Goal: Communication & Community: Ask a question

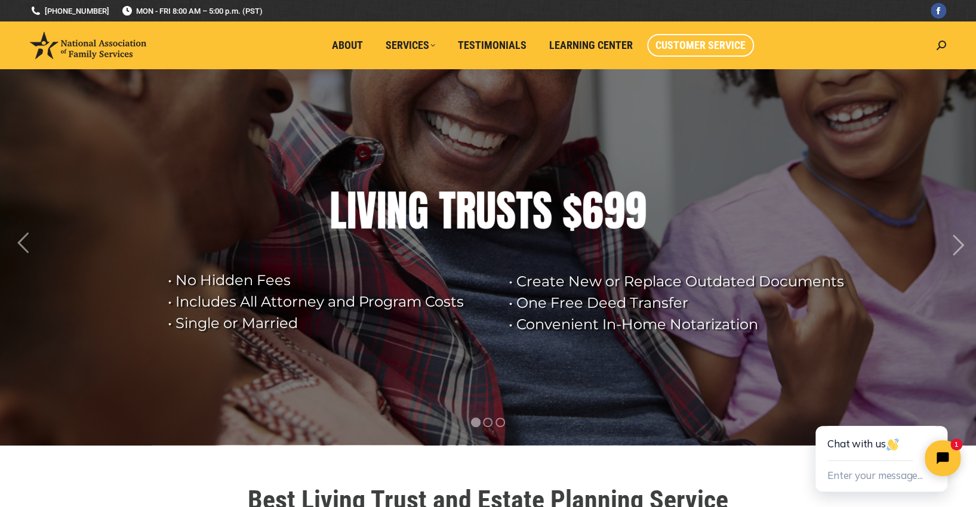
click at [727, 45] on span "Customer Service" at bounding box center [700, 45] width 90 height 13
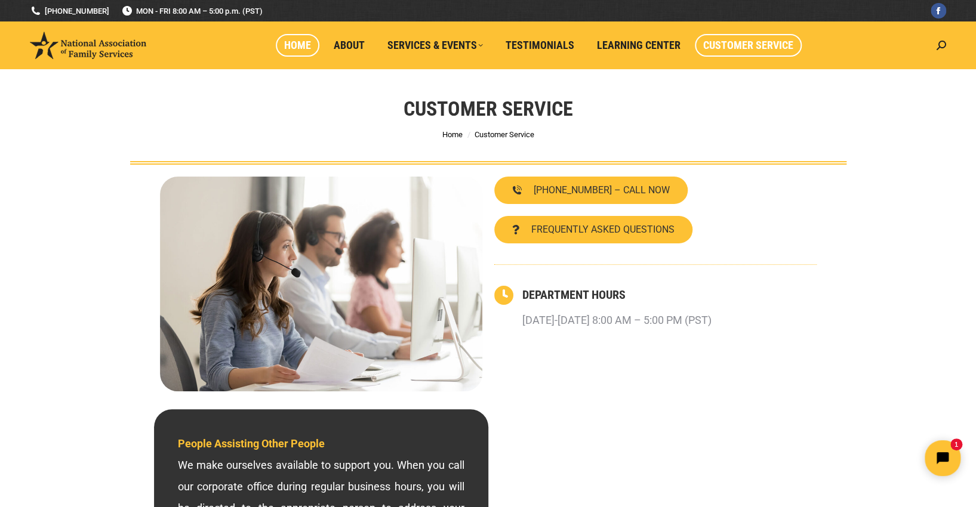
click at [299, 49] on span "Home" at bounding box center [297, 45] width 27 height 13
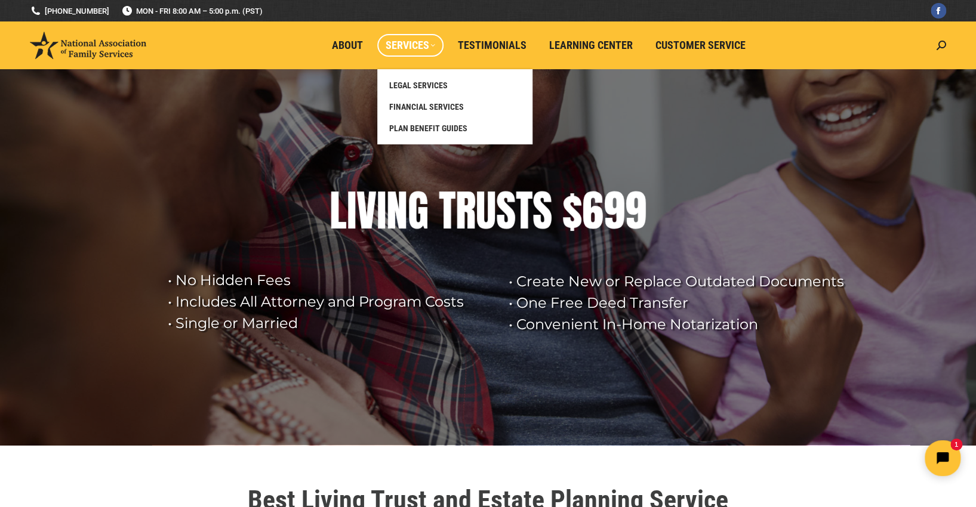
click at [399, 43] on span "Services" at bounding box center [411, 45] width 50 height 13
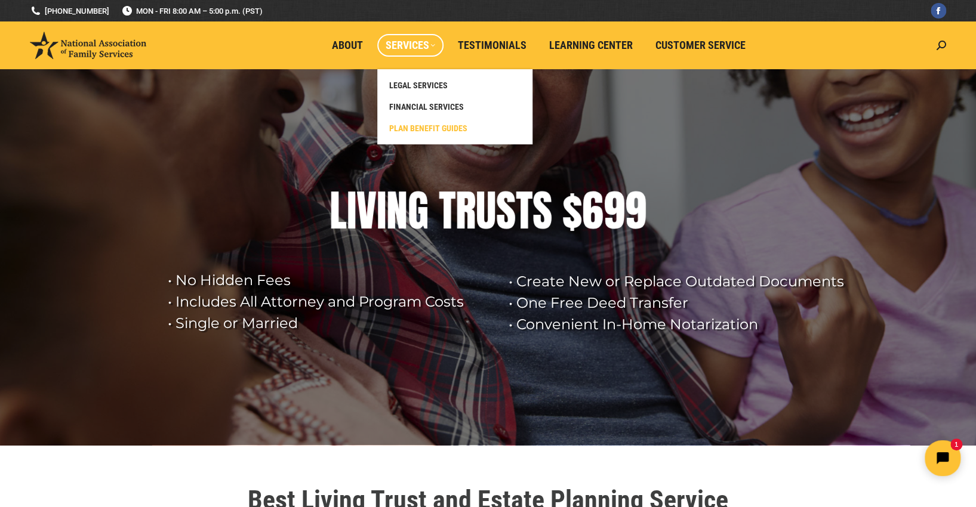
click at [437, 128] on span "PLAN BENEFIT GUIDES" at bounding box center [428, 128] width 78 height 11
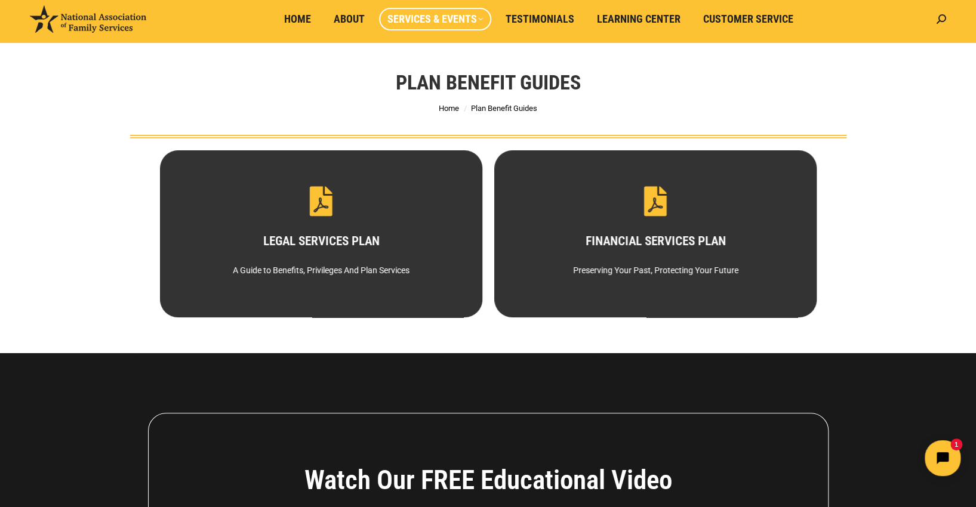
scroll to position [4, 0]
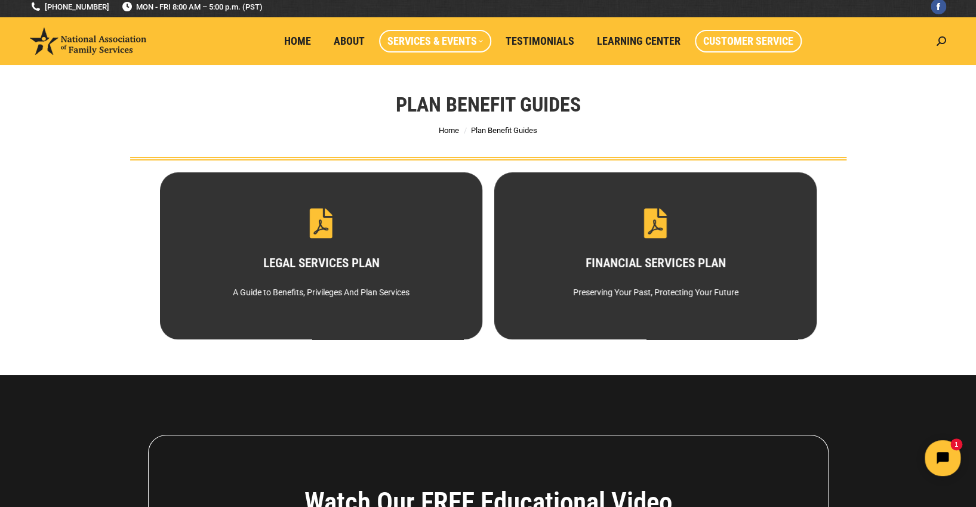
click at [747, 42] on span "Customer Service" at bounding box center [748, 41] width 90 height 13
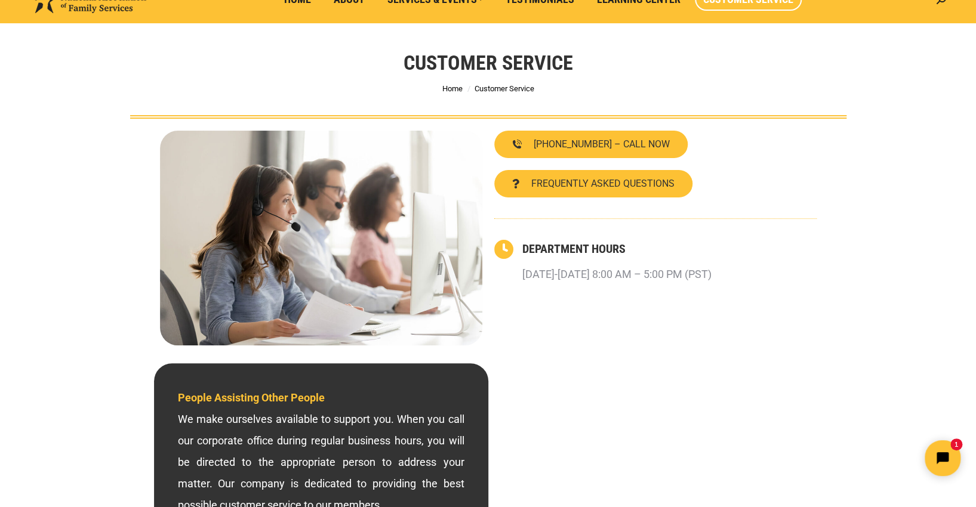
scroll to position [119, 0]
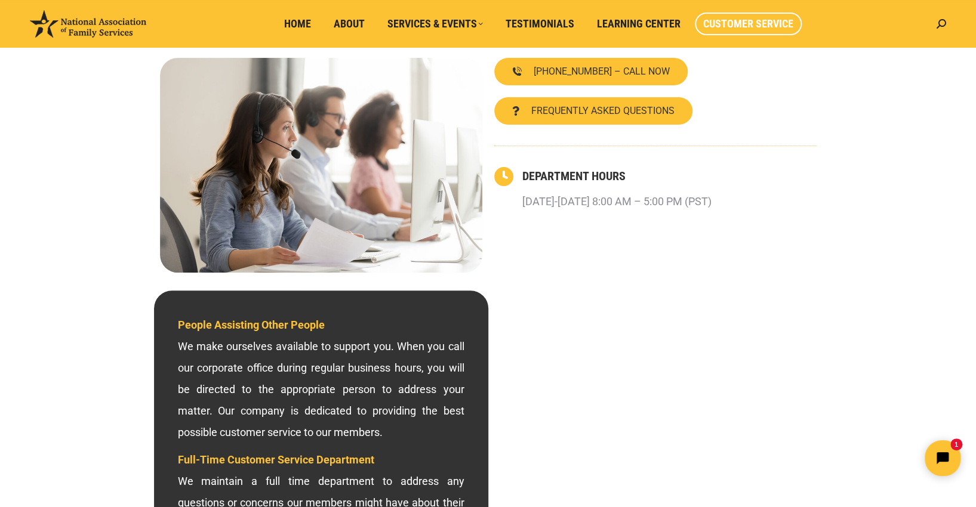
click at [781, 229] on div "800-585-3550 – CALL NOW FREQUENTLY ASKED QUESTIONS DEPARTMENT HOURS Monday-Frid…" at bounding box center [655, 165] width 334 height 227
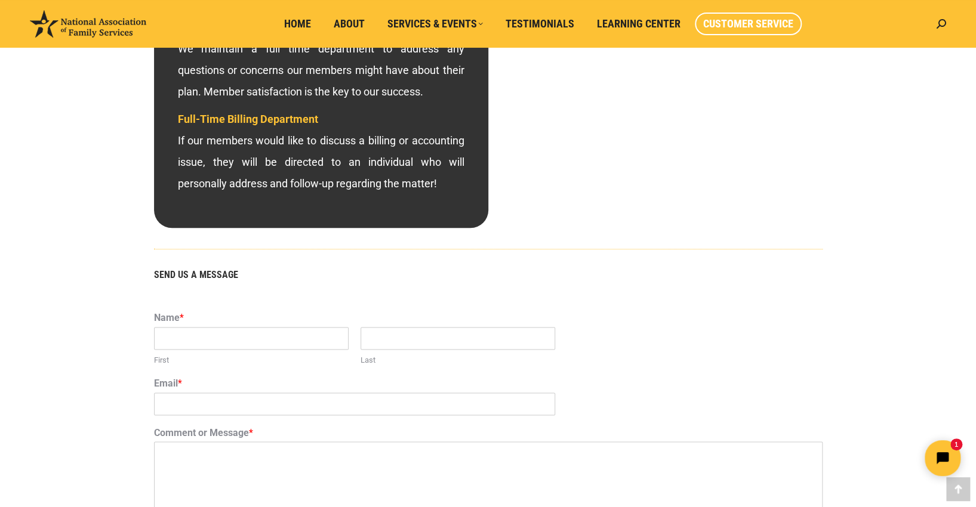
scroll to position [596, 0]
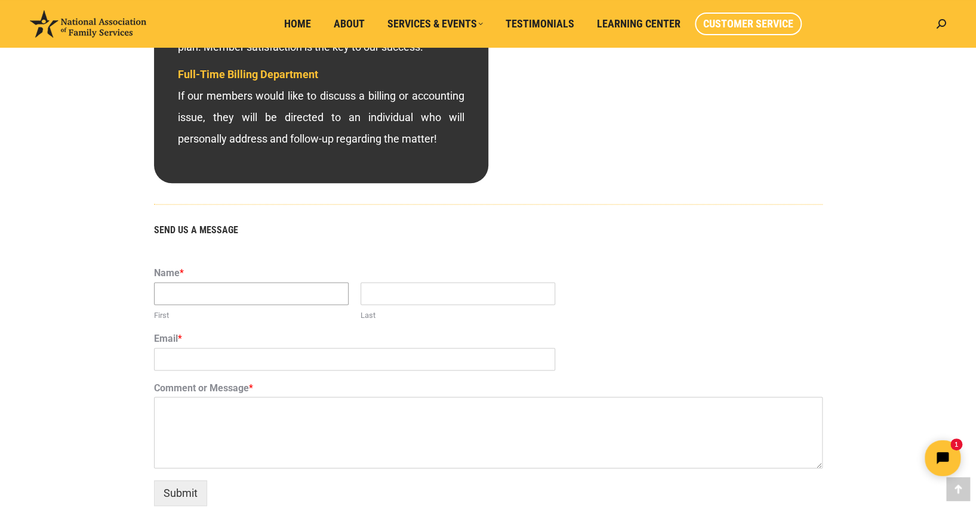
click at [233, 293] on input "First" at bounding box center [251, 293] width 195 height 23
type input "Sergio"
type input "Rodezno"
type input "sergiorodezno7@gmail.com"
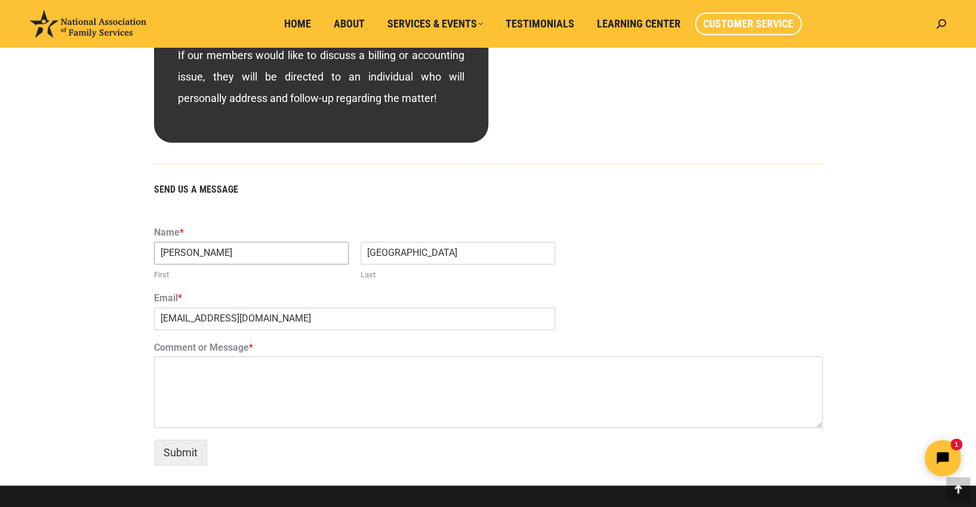
scroll to position [656, 0]
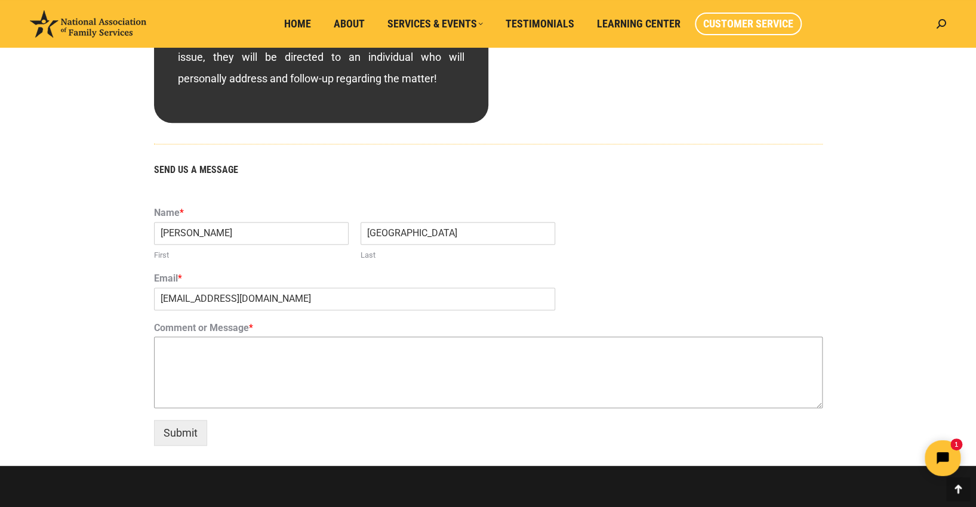
click at [315, 365] on textarea "Comment or Message *" at bounding box center [488, 373] width 668 height 72
type textarea "i"
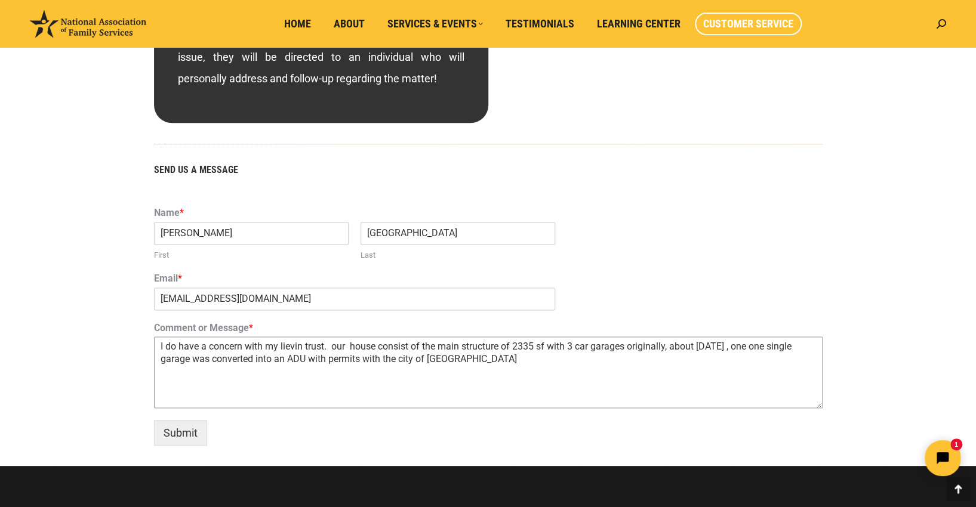
click at [327, 360] on textarea "I do have a concern with my lievin trust. our house consist of the main structu…" at bounding box center [488, 373] width 668 height 72
click at [397, 363] on textarea "I do have a concern with my lievin trust. our house consist of the main structu…" at bounding box center [488, 373] width 668 height 72
click at [404, 362] on textarea "I do have a concern with my lievin trust. our house consist of the main structu…" at bounding box center [488, 373] width 668 height 72
click at [517, 361] on textarea "I do have a concern with my lievin trust. our house consist of the main structu…" at bounding box center [488, 373] width 668 height 72
drag, startPoint x: 788, startPoint y: 349, endPoint x: 775, endPoint y: 356, distance: 14.7
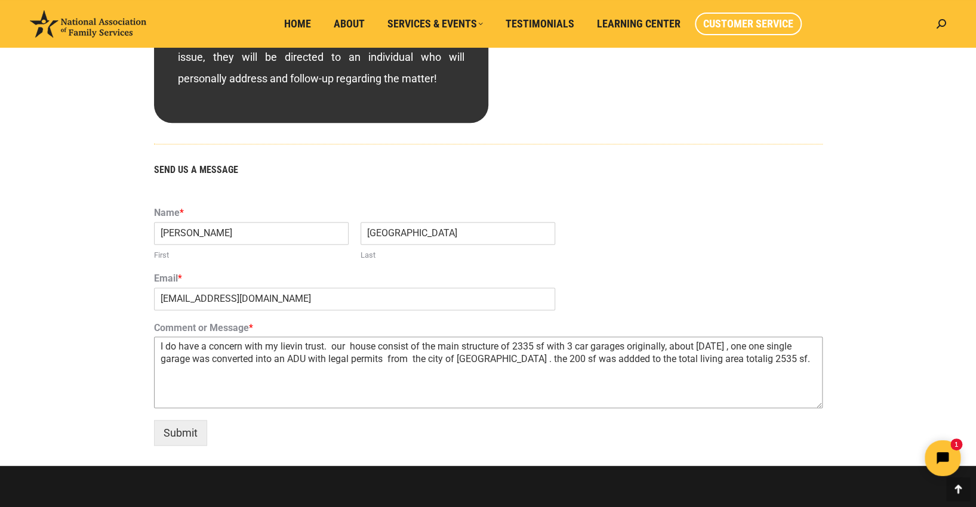
click at [775, 356] on textarea "I do have a concern with my lievin trust. our house consist of the main structu…" at bounding box center [488, 373] width 668 height 72
click at [831, 246] on section "SEND US A MESSAGE Name * Sergio First Rodezno Last Email * sergiorodezno7@gmail…" at bounding box center [488, 312] width 716 height 307
drag, startPoint x: 787, startPoint y: 344, endPoint x: 772, endPoint y: 352, distance: 16.8
click at [772, 352] on textarea "I do have a concern with my lievin trust. our house consist of the main structu…" at bounding box center [488, 373] width 668 height 72
click at [774, 360] on textarea "I do have a concern with my lievin trust. our house consist of the main structu…" at bounding box center [488, 373] width 668 height 72
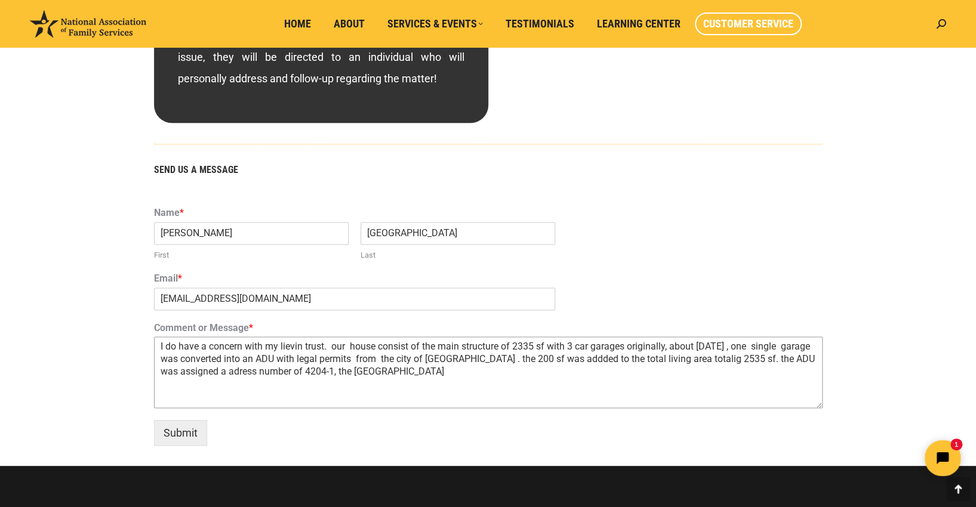
click at [333, 371] on textarea "I do have a concern with my lievin trust. our house consist of the main structu…" at bounding box center [488, 373] width 668 height 72
click at [519, 374] on textarea "I do have a concern with my lievin trust. our house consist of the main structu…" at bounding box center [488, 373] width 668 height 72
click at [520, 371] on textarea "I do have a concern with my lievin trust. our house consist of the main structu…" at bounding box center [488, 373] width 668 height 72
click at [581, 374] on textarea "I do have a concern with my lievin trust. our house consist of the main structu…" at bounding box center [488, 373] width 668 height 72
click at [302, 344] on textarea "I do have a concern with my lievin trust. our house consist of the main structu…" at bounding box center [488, 373] width 668 height 72
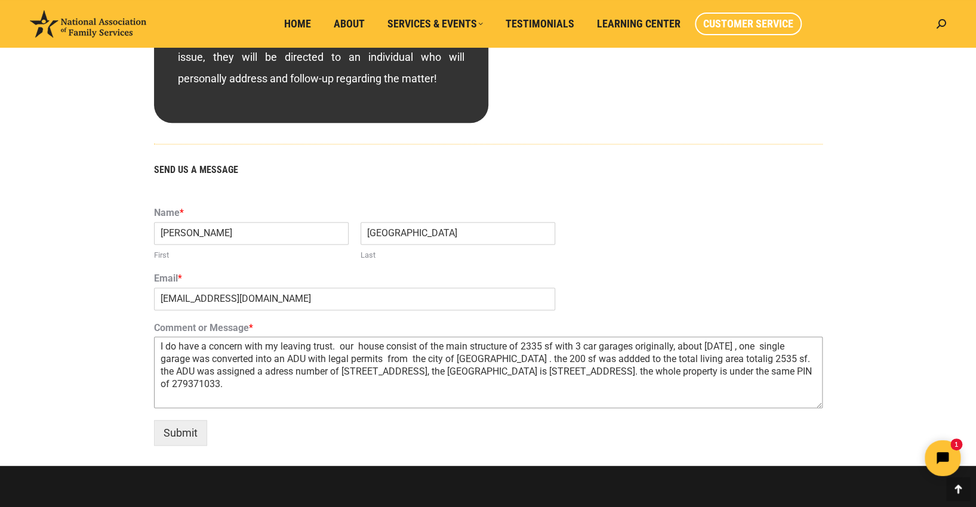
click at [287, 344] on textarea "I do have a concern with my leaving trust. our house consist of the main struct…" at bounding box center [488, 373] width 668 height 72
click at [224, 372] on textarea "I do have a concern with my living trust. our house consist of the main structu…" at bounding box center [488, 373] width 668 height 72
click at [250, 386] on textarea "I do have a concern with my living trust. our house consist of the main structu…" at bounding box center [488, 373] width 668 height 72
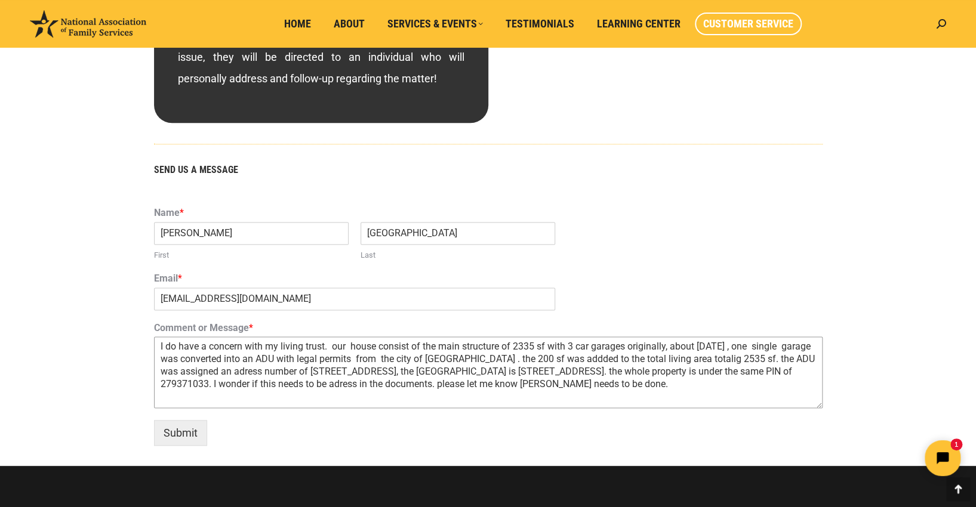
drag, startPoint x: 762, startPoint y: 374, endPoint x: 777, endPoint y: 374, distance: 14.9
click at [777, 374] on textarea "I do have a concern with my living trust. our house consist of the main structu…" at bounding box center [488, 373] width 668 height 72
type textarea "I do have a concern with my living trust. our house consist of the main structu…"
click at [174, 435] on button "Submit" at bounding box center [180, 433] width 53 height 26
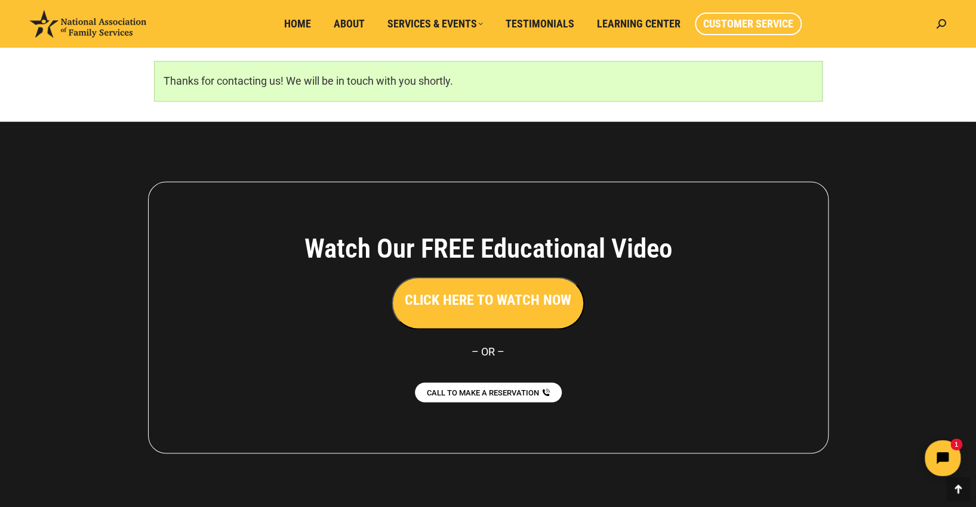
scroll to position [798, 0]
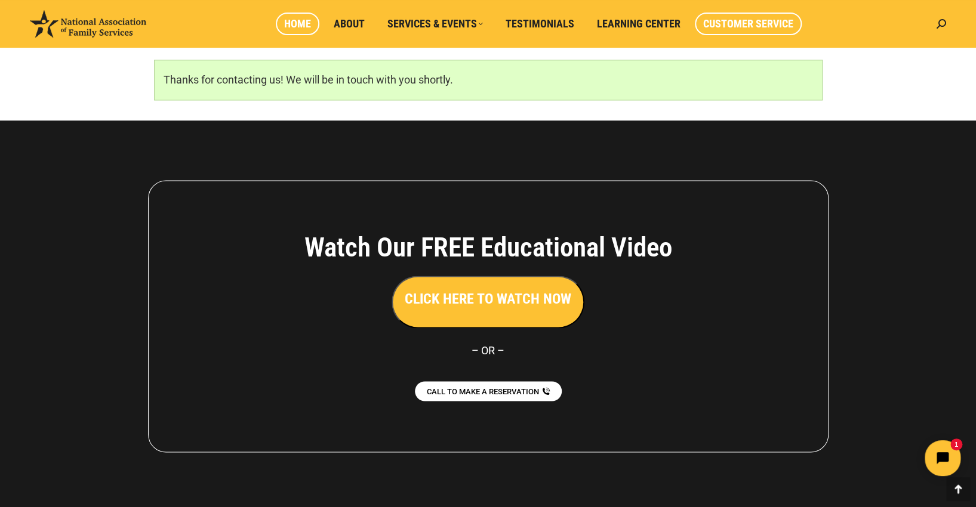
click at [298, 21] on span "Home" at bounding box center [297, 23] width 27 height 13
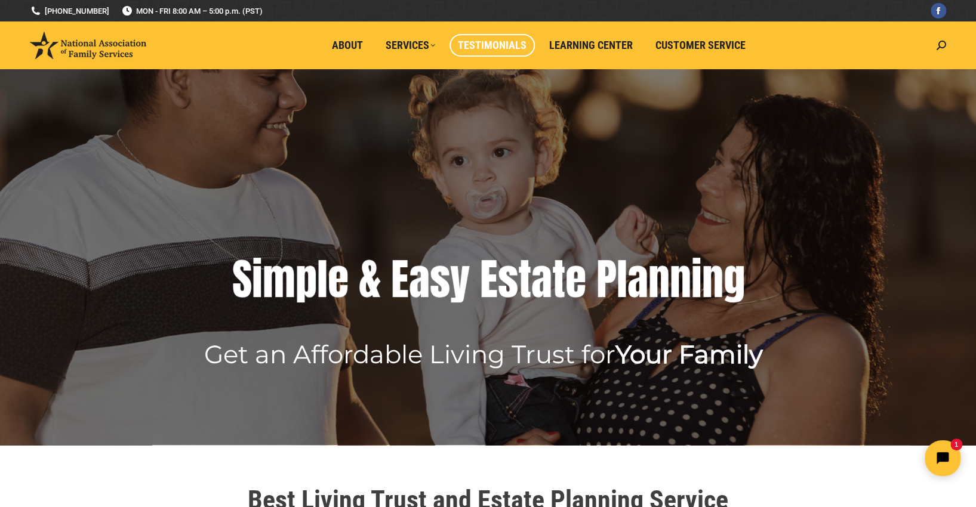
click at [518, 41] on span "Testimonials" at bounding box center [492, 45] width 69 height 13
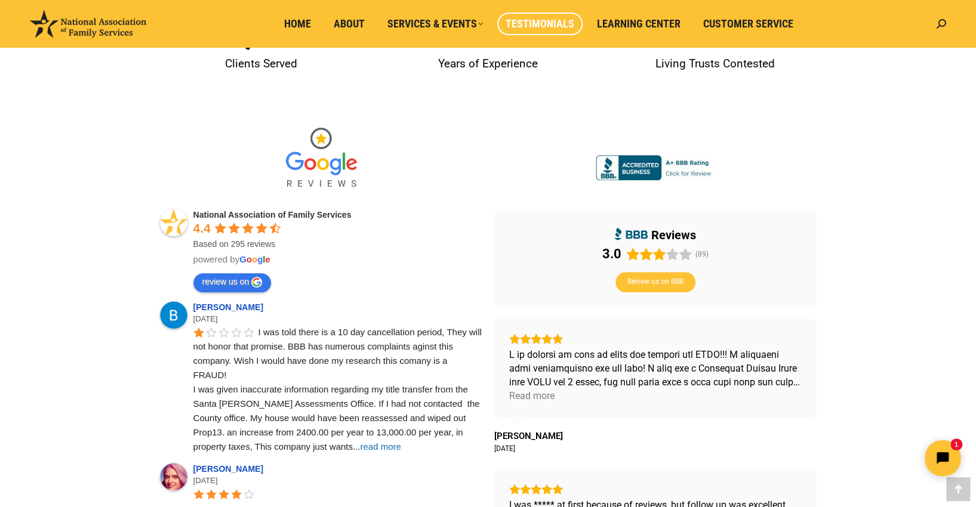
scroll to position [298, 0]
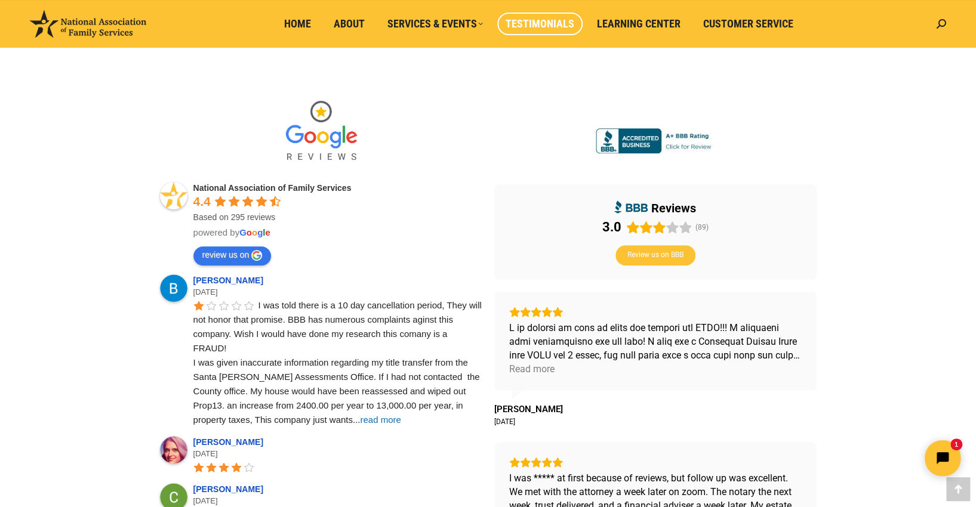
click at [360, 422] on span "read more" at bounding box center [380, 420] width 41 height 10
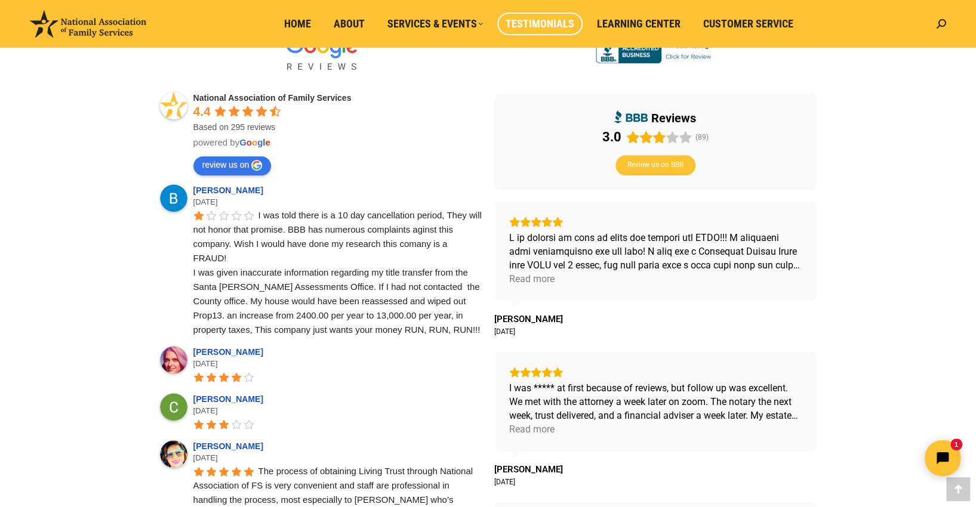
scroll to position [417, 0]
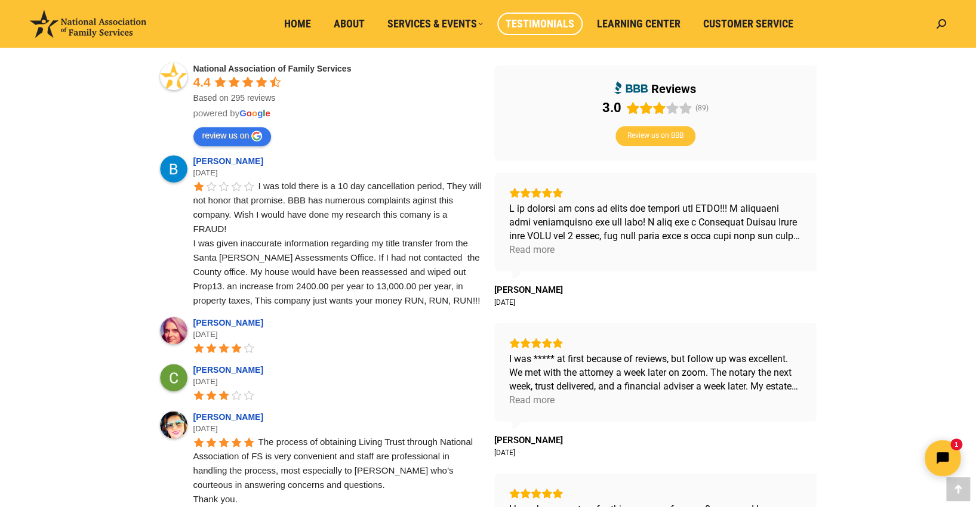
click at [230, 371] on link "Clayton Helvey" at bounding box center [229, 370] width 73 height 10
click at [245, 369] on link "Clayton Helvey" at bounding box center [229, 370] width 73 height 10
click at [543, 253] on div "Read more" at bounding box center [531, 250] width 45 height 14
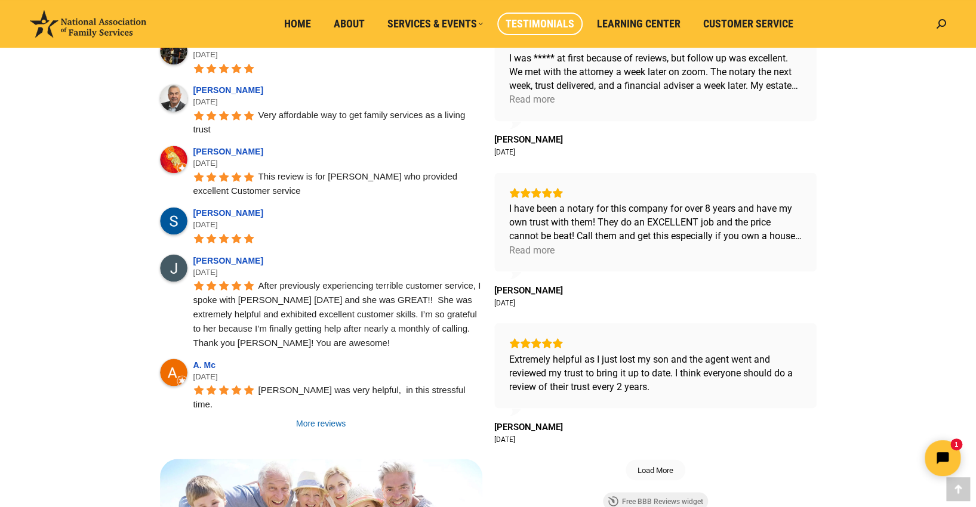
scroll to position [895, 0]
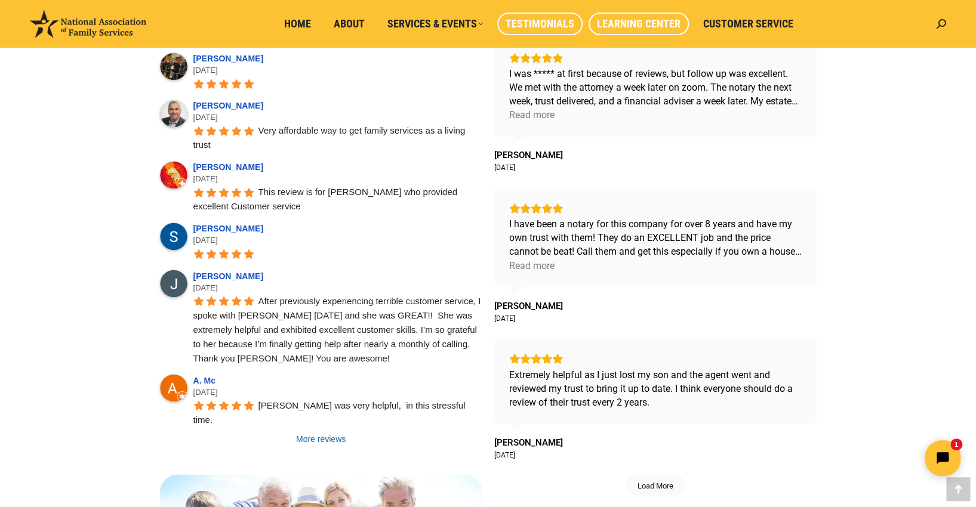
click at [671, 17] on span "Learning Center" at bounding box center [639, 23] width 84 height 13
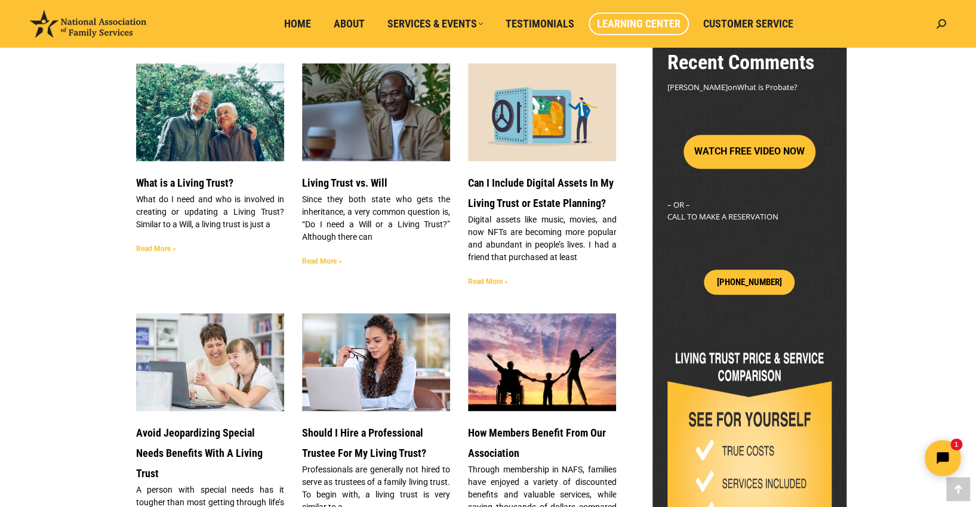
scroll to position [358, 0]
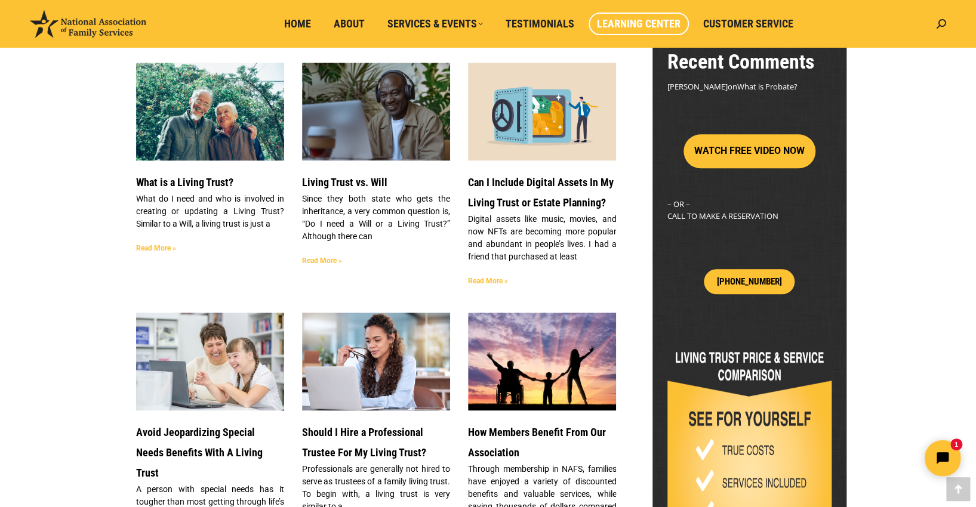
click at [366, 178] on link "Living Trust vs. Will" at bounding box center [344, 182] width 85 height 13
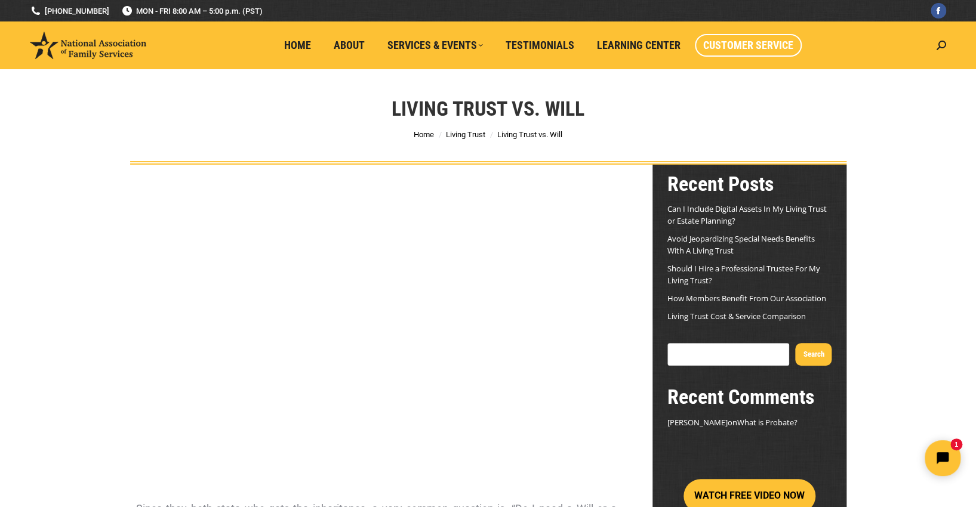
click at [781, 44] on span "Customer Service" at bounding box center [748, 45] width 90 height 13
click at [765, 44] on span "Customer Service" at bounding box center [748, 45] width 90 height 13
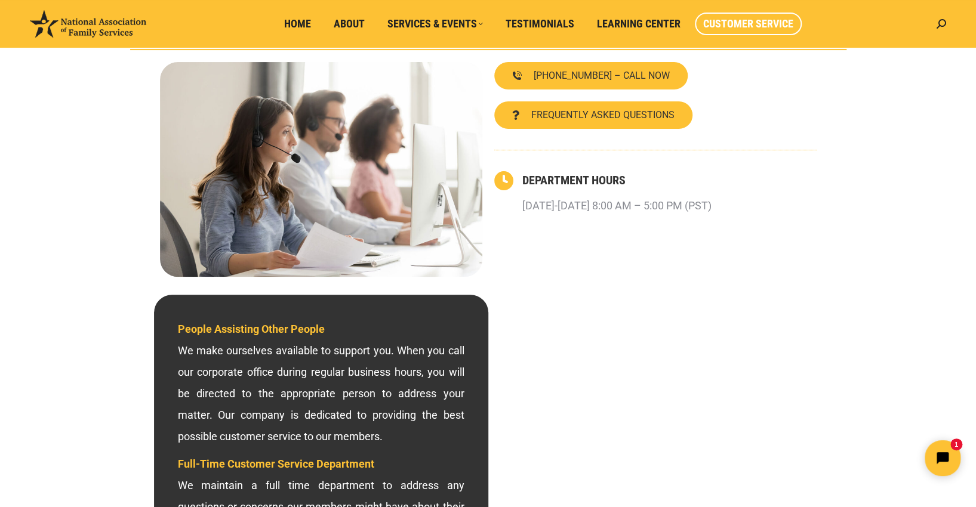
scroll to position [119, 0]
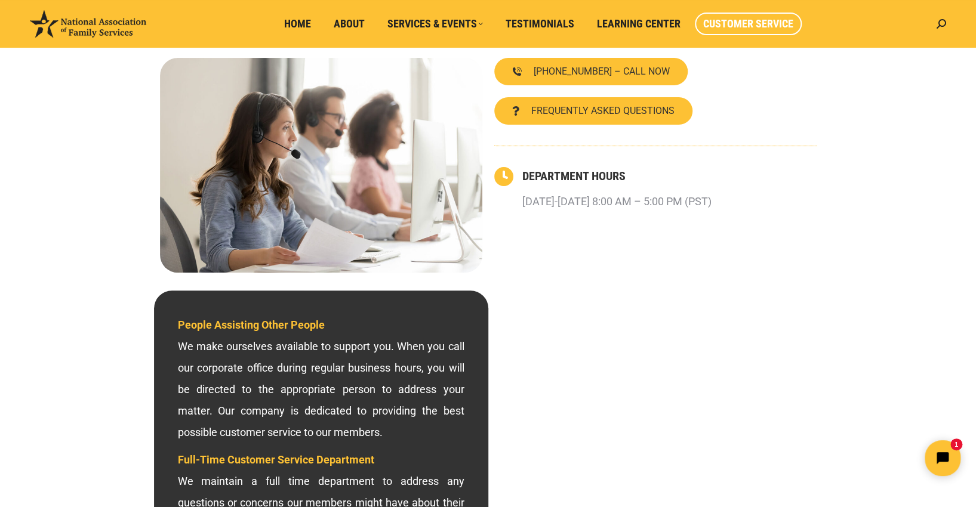
click html "1"
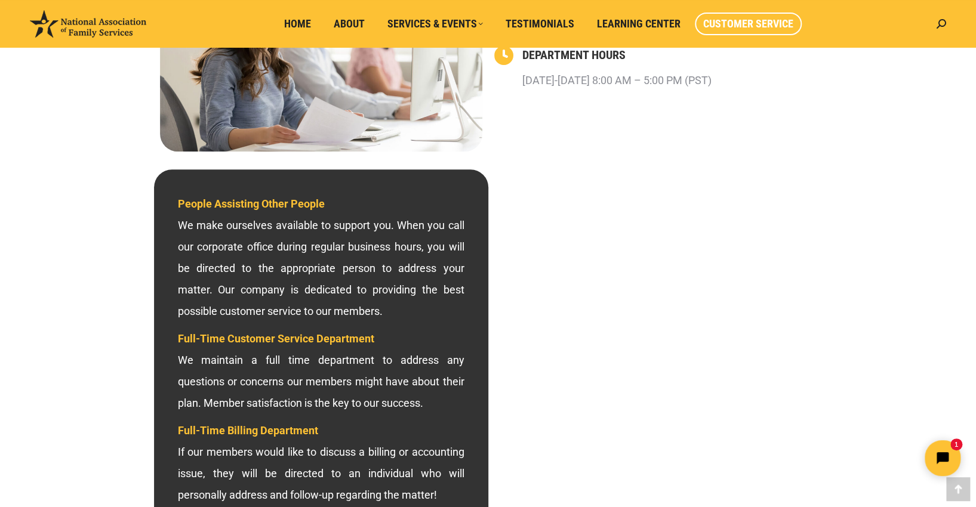
scroll to position [238, 0]
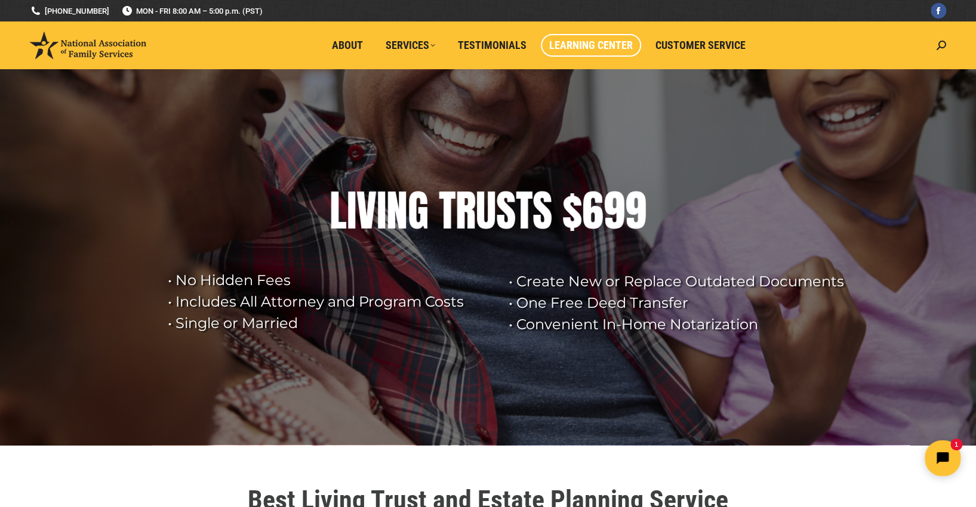
click at [614, 48] on span "Learning Center" at bounding box center [591, 45] width 84 height 13
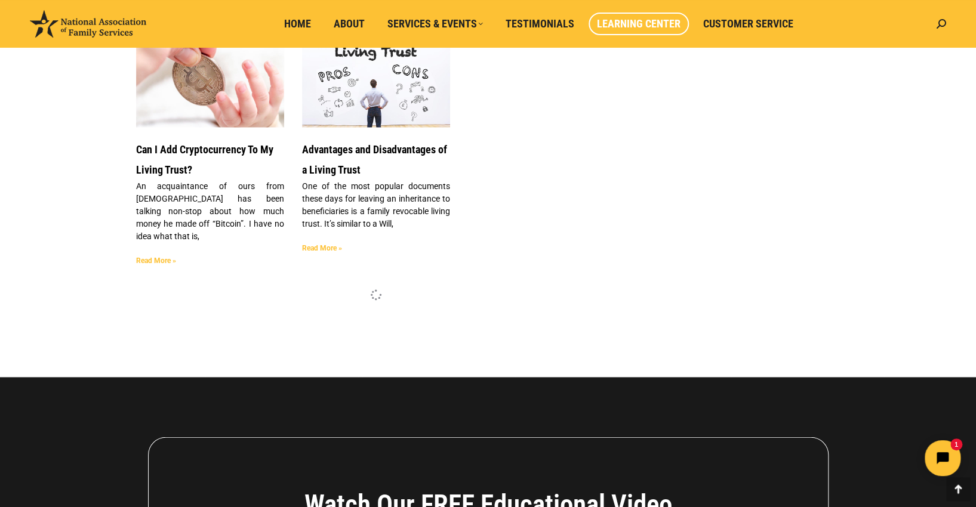
scroll to position [1193, 0]
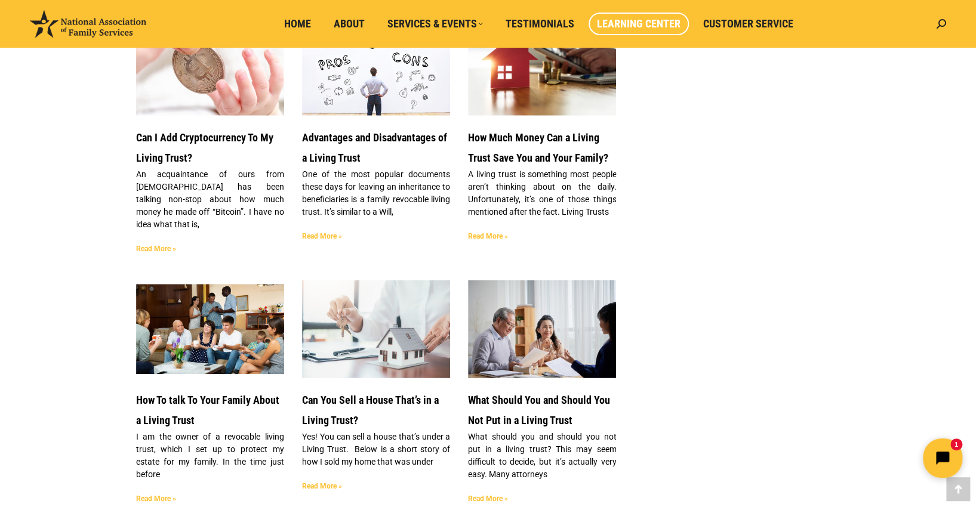
click at [950, 443] on button "Open chat widget" at bounding box center [942, 458] width 39 height 39
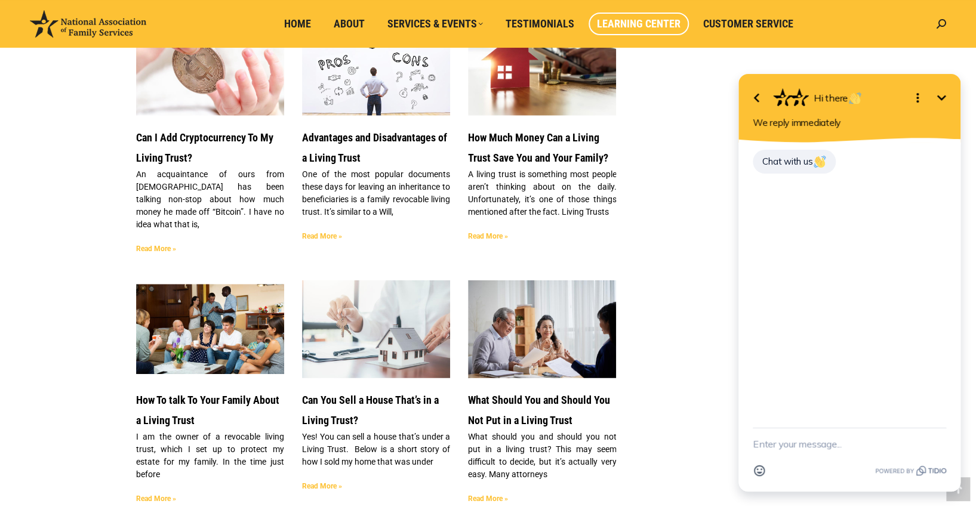
click at [782, 167] on div "Chat with us" at bounding box center [794, 162] width 83 height 24
drag, startPoint x: 794, startPoint y: 442, endPoint x: 846, endPoint y: 440, distance: 52.5
click at [794, 442] on textarea "New message" at bounding box center [849, 444] width 193 height 31
click at [939, 338] on div "Chat with us" at bounding box center [849, 273] width 222 height 261
click at [831, 446] on textarea "our hose consist of the main structure and ADU, i did not mantion to the attorn…" at bounding box center [835, 432] width 164 height 55
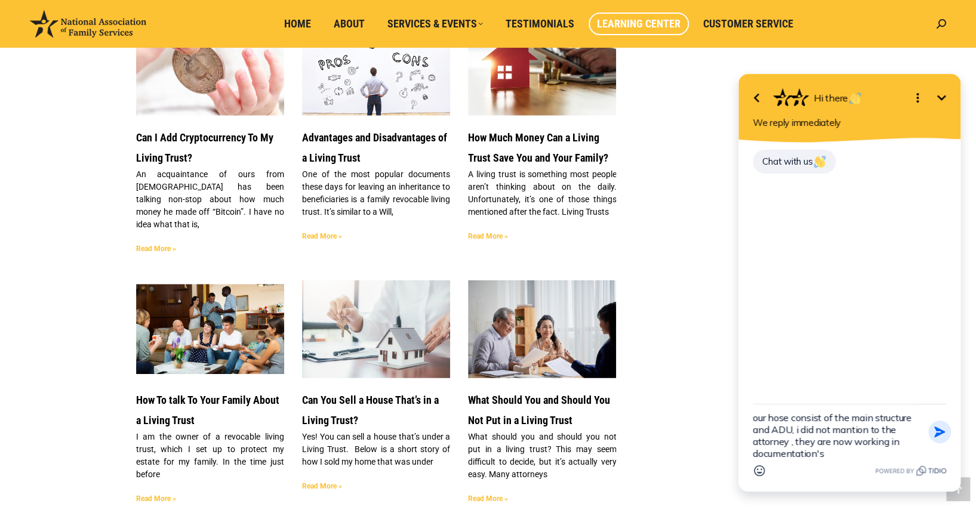
scroll to position [0, 0]
click at [671, 328] on aside "Recent Posts Can I Include Digital Assets In My Living Trust or Estate Planning…" at bounding box center [749, 40] width 194 height 2136
drag, startPoint x: 831, startPoint y: 450, endPoint x: 848, endPoint y: 451, distance: 17.3
click at [833, 451] on textarea "our hose consist of the main structure and ADU, i did not mantion to the attorn…" at bounding box center [835, 432] width 164 height 55
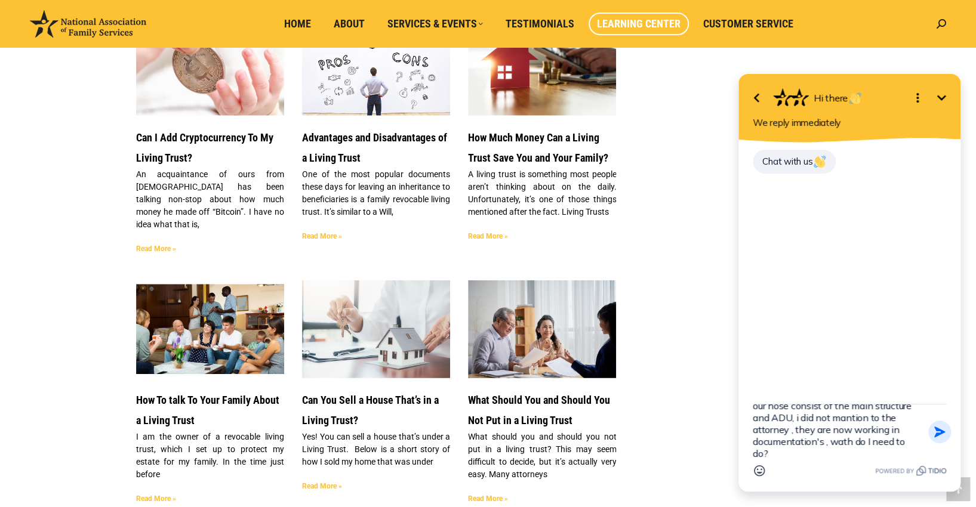
type textarea "our hose consist of the main structure and ADU, i did not mantion to the attorn…"
click at [936, 430] on icon "button" at bounding box center [939, 432] width 11 height 11
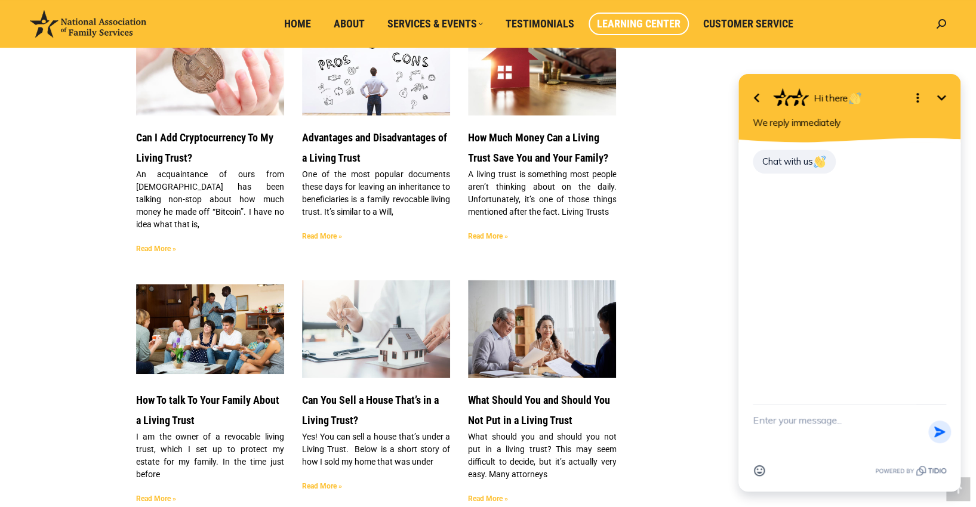
scroll to position [0, 0]
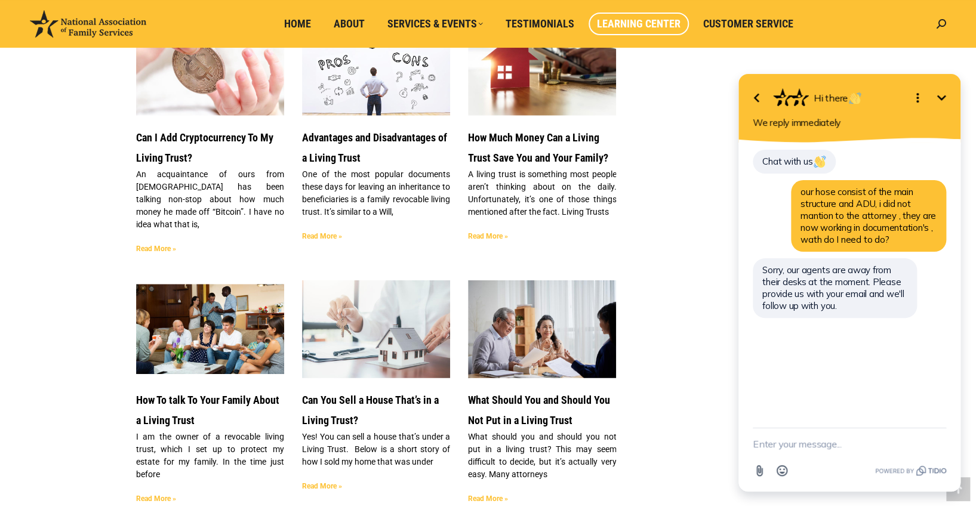
drag, startPoint x: 770, startPoint y: 434, endPoint x: 828, endPoint y: 423, distance: 59.1
click at [779, 433] on textarea "New message" at bounding box center [849, 444] width 193 height 31
click at [707, 340] on aside "Recent Posts Can I Include Digital Assets In My Living Trust or Estate Planning…" at bounding box center [749, 40] width 194 height 2136
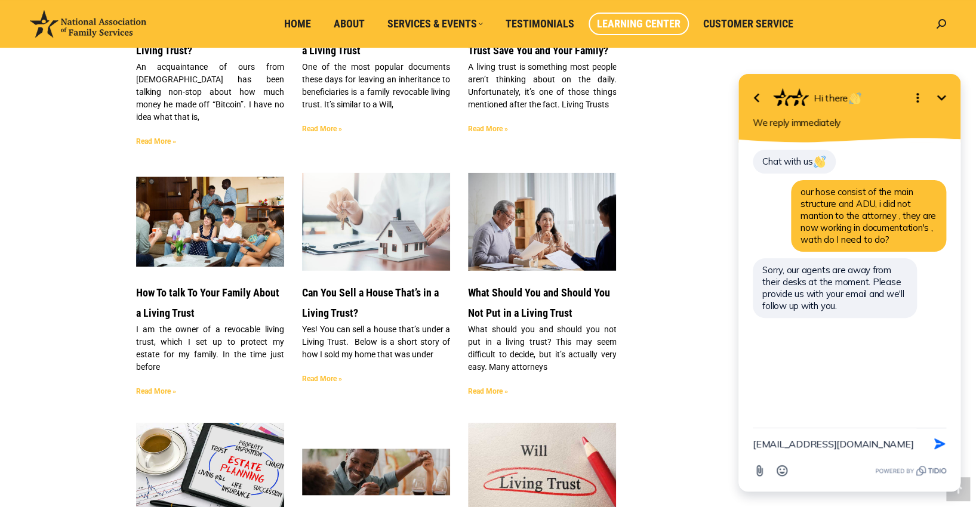
scroll to position [1313, 0]
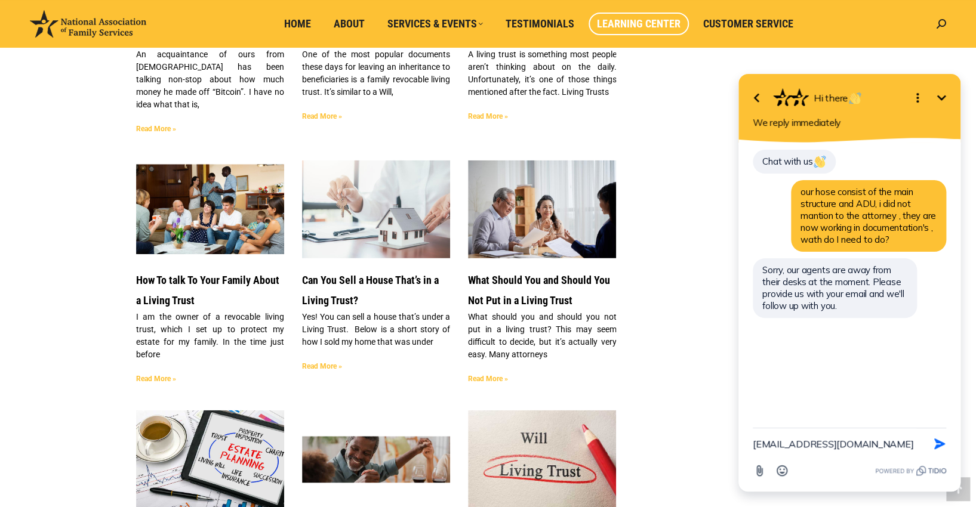
click at [896, 445] on textarea "[EMAIL_ADDRESS][DOMAIN_NAME]" at bounding box center [835, 444] width 164 height 31
type textarea "sergiorodezno7@gmail.com phone 951 751 5300"
click at [939, 440] on icon "button" at bounding box center [939, 438] width 11 height 11
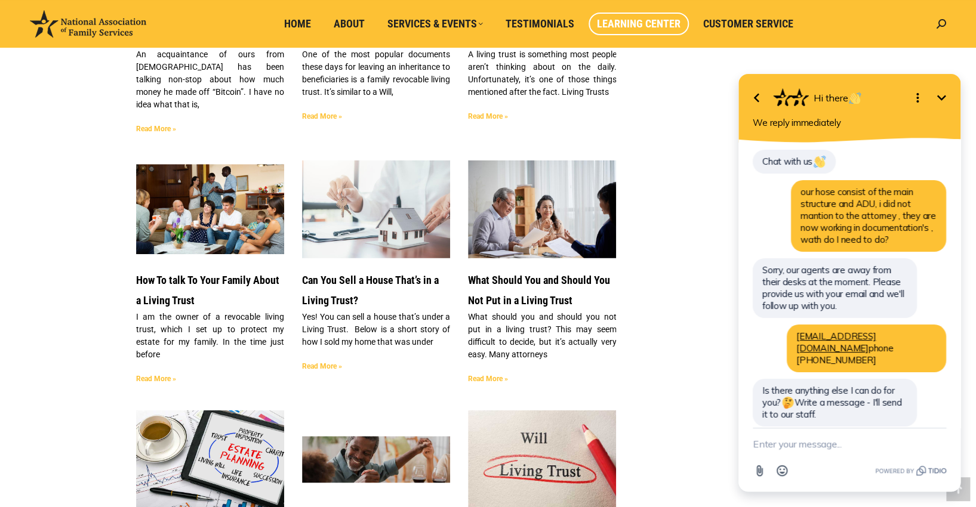
scroll to position [2, 0]
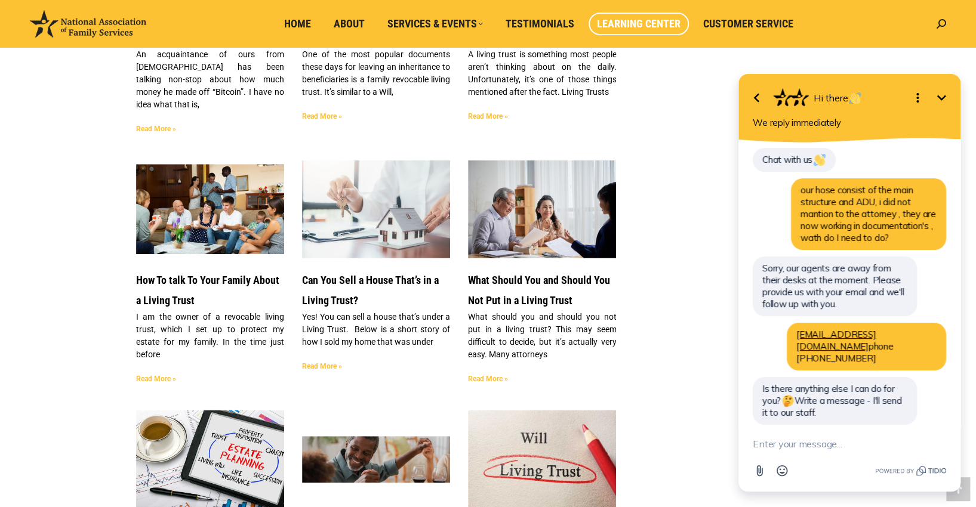
click at [821, 445] on textarea "New message" at bounding box center [849, 444] width 193 height 31
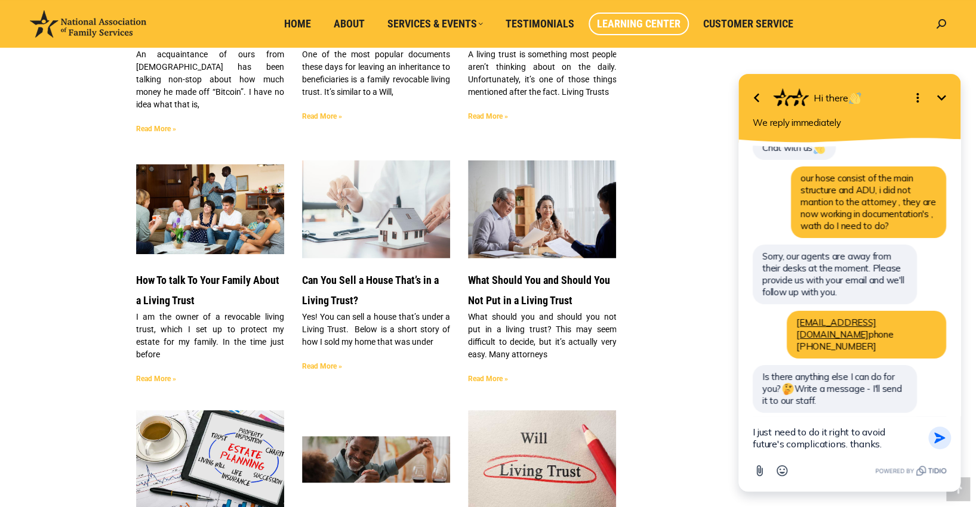
type textarea "I just need to do it right to avoid future's complications. thanks."
click at [940, 434] on icon "button" at bounding box center [939, 437] width 13 height 13
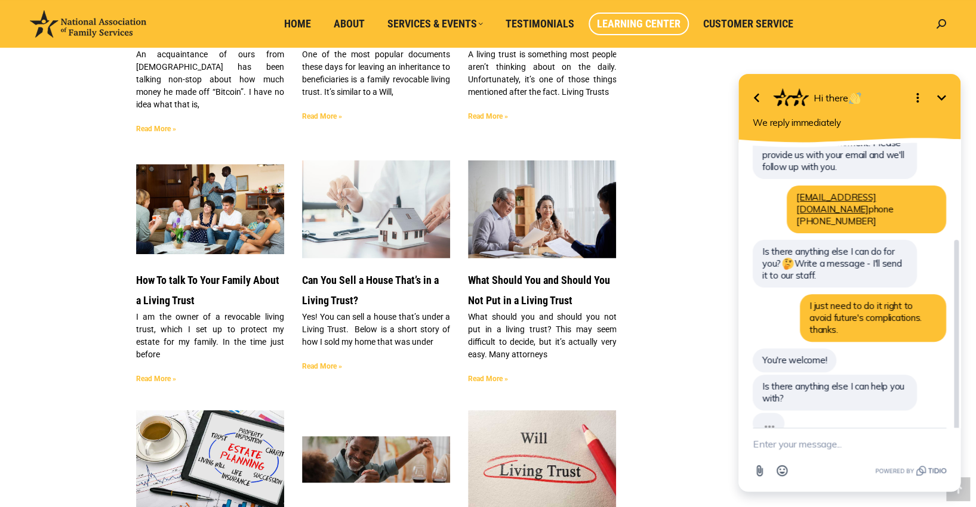
scroll to position [113, 0]
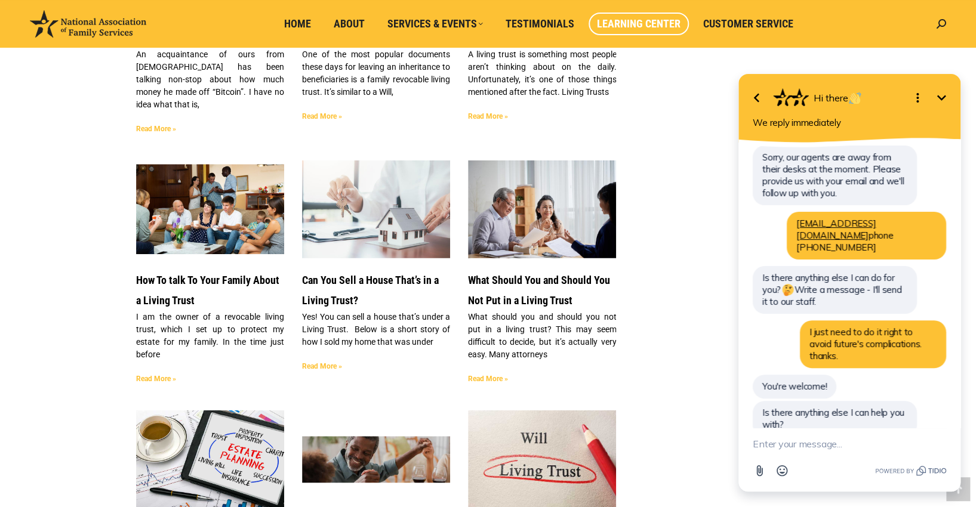
click at [813, 443] on textarea "New message" at bounding box center [849, 444] width 193 height 31
type textarea "no, it all good."
click at [940, 448] on icon "button" at bounding box center [939, 443] width 13 height 13
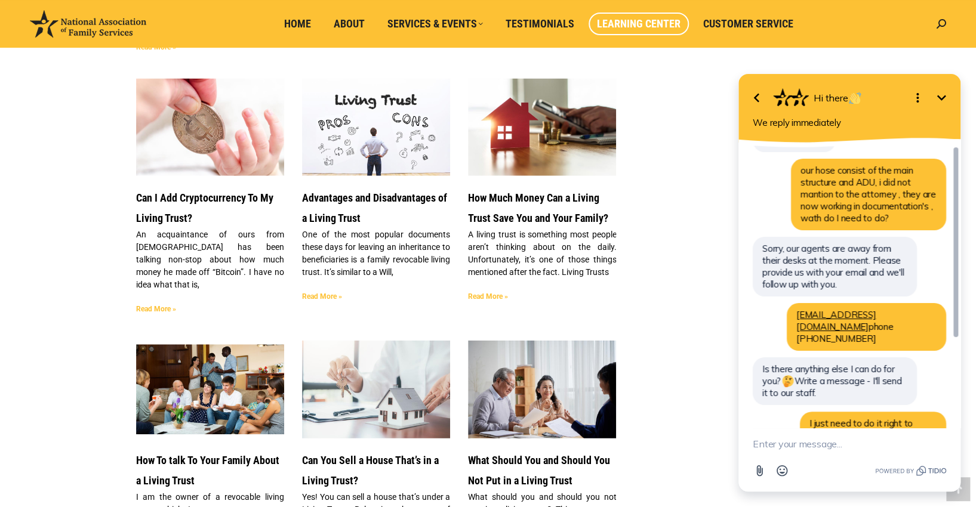
scroll to position [7, 0]
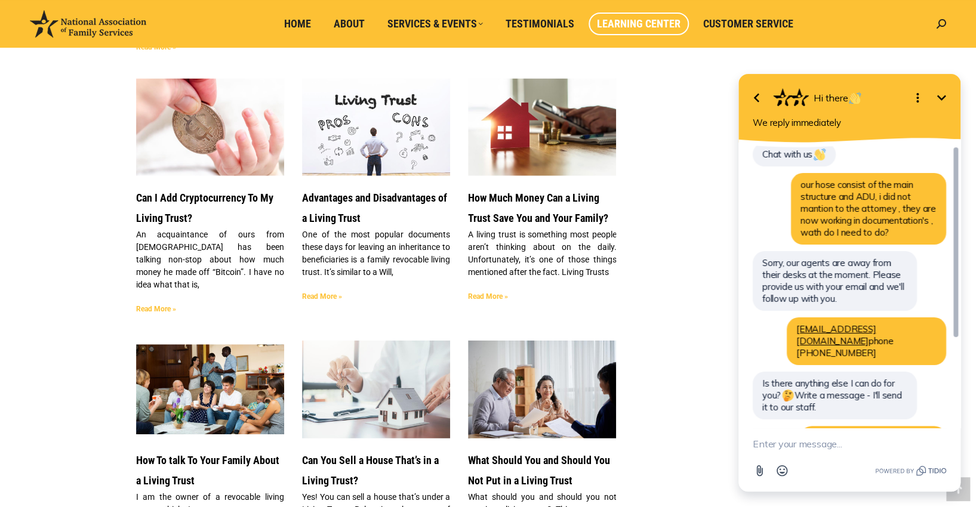
drag, startPoint x: 955, startPoint y: 247, endPoint x: 951, endPoint y: 157, distance: 90.2
click at [951, 157] on div at bounding box center [956, 236] width 10 height 187
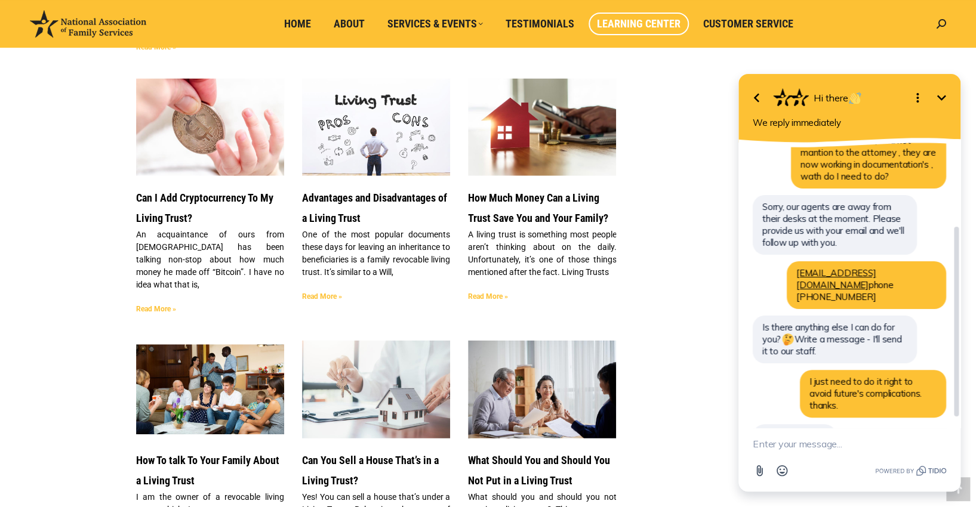
scroll to position [127, 0]
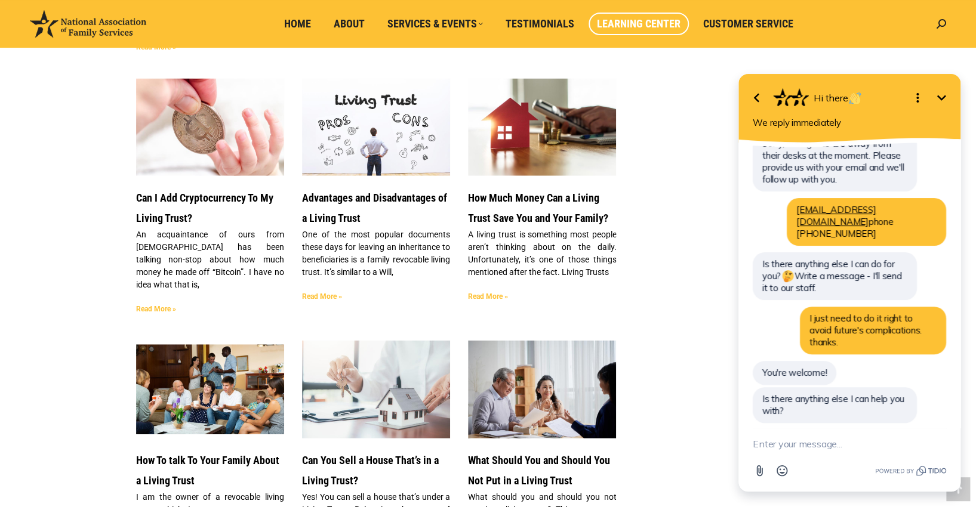
click at [353, 191] on link "Advantages and Disadvantages of a Living Trust" at bounding box center [374, 207] width 145 height 33
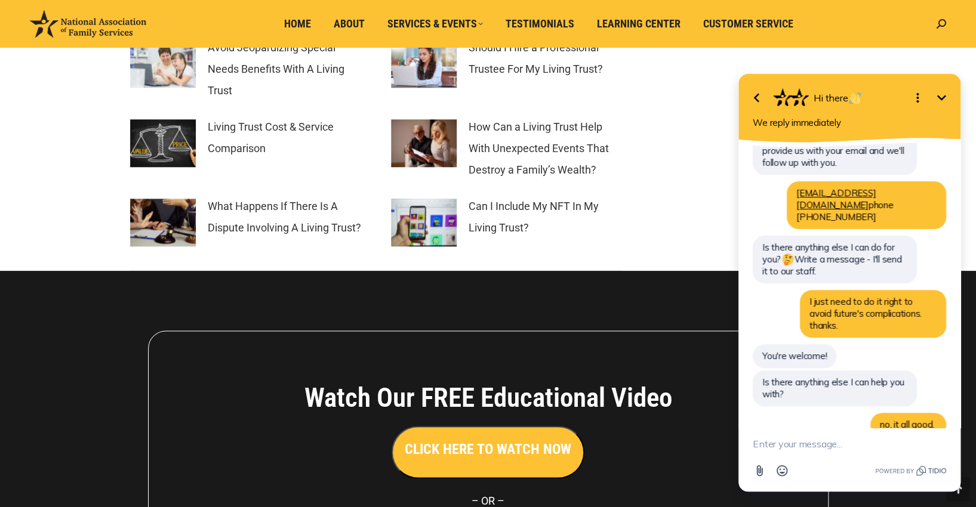
scroll to position [2983, 0]
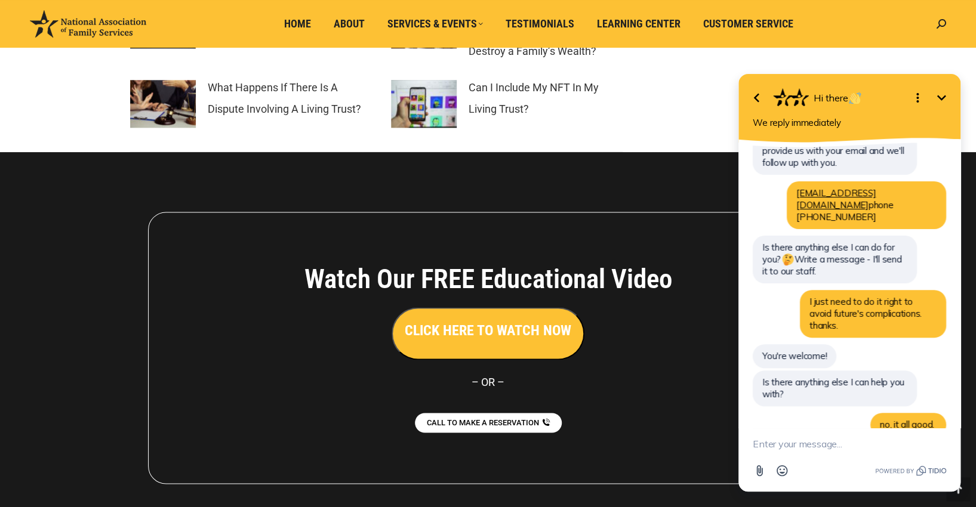
click at [517, 341] on h3 "CLICK HERE TO WATCH NOW" at bounding box center [488, 330] width 167 height 20
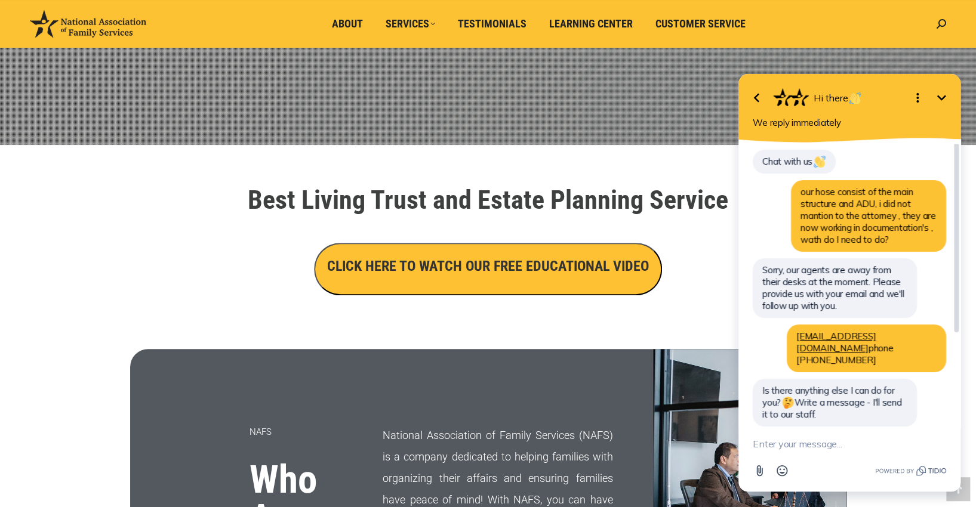
scroll to position [298, 0]
